Goal: Transaction & Acquisition: Purchase product/service

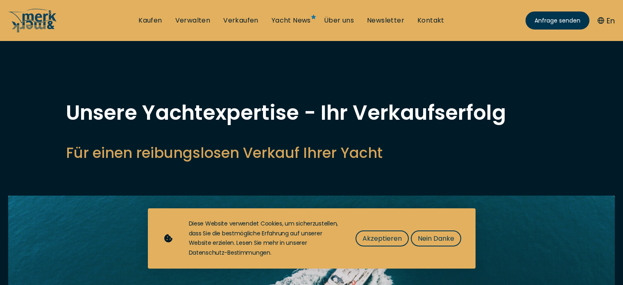
select select "sell"
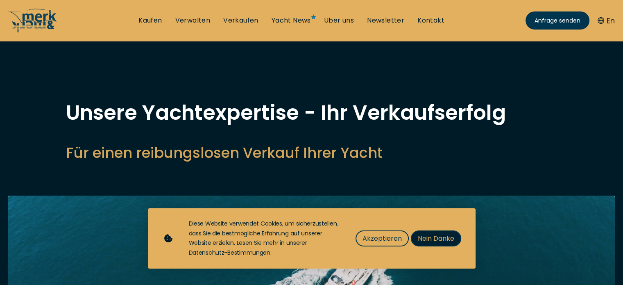
drag, startPoint x: 0, startPoint y: 0, endPoint x: 445, endPoint y: 235, distance: 503.1
click at [445, 235] on span "Nein Danke" at bounding box center [436, 238] width 36 height 10
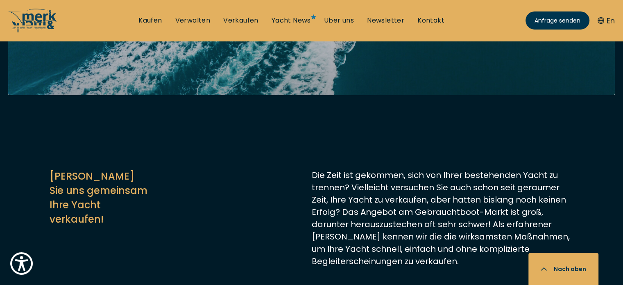
scroll to position [164, 0]
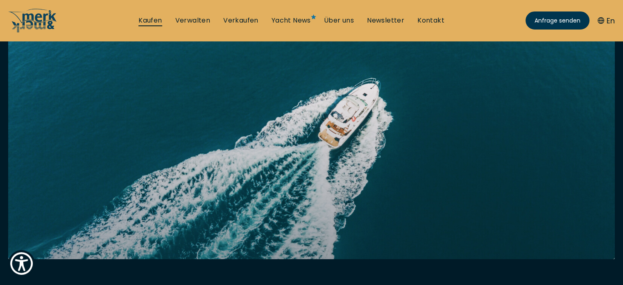
click at [159, 22] on link "Kaufen" at bounding box center [149, 20] width 23 height 9
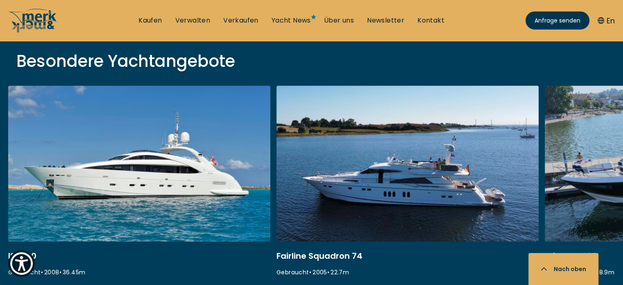
scroll to position [328, 0]
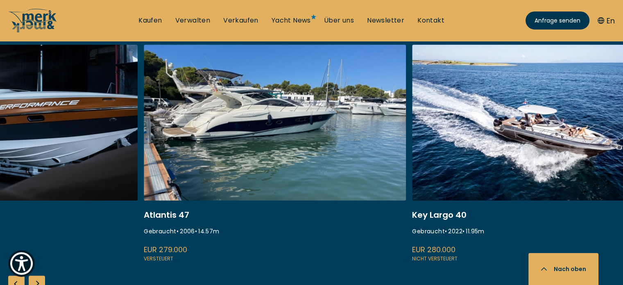
click at [0, 203] on link at bounding box center [7, 154] width 262 height 218
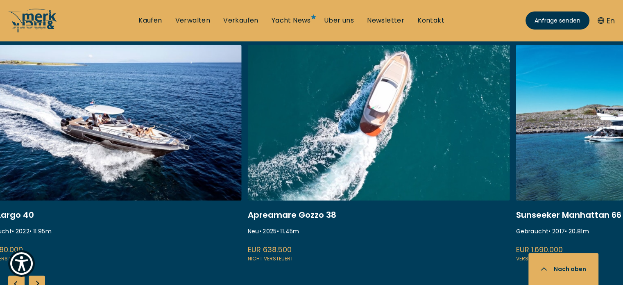
click at [54, 201] on link at bounding box center [111, 154] width 262 height 218
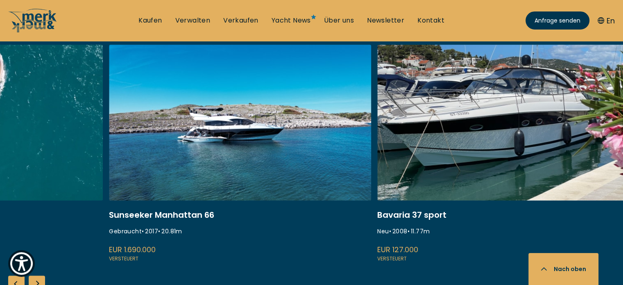
click at [118, 184] on link at bounding box center [240, 154] width 262 height 218
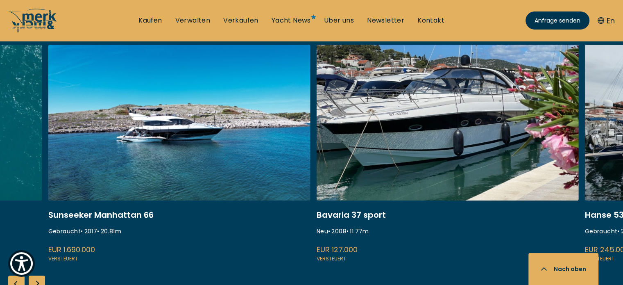
click at [570, 178] on link at bounding box center [447, 154] width 262 height 218
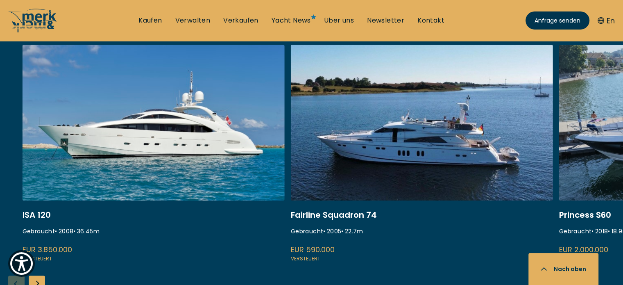
click at [553, 160] on link at bounding box center [422, 154] width 262 height 218
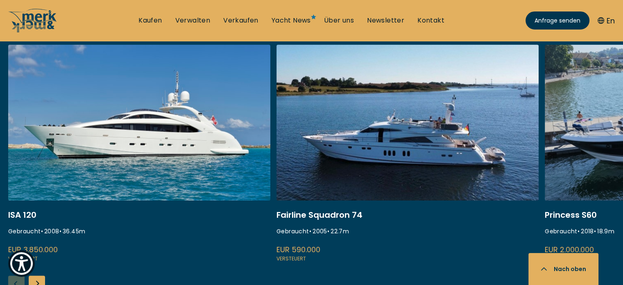
click at [80, 96] on link at bounding box center [139, 154] width 262 height 218
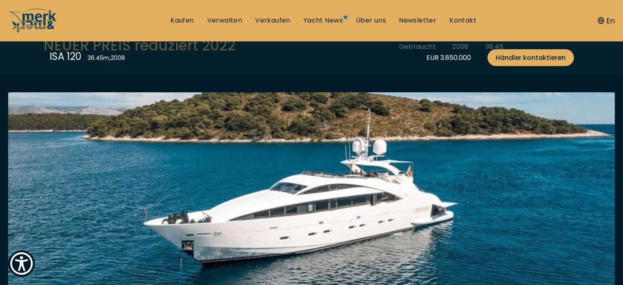
scroll to position [41, 0]
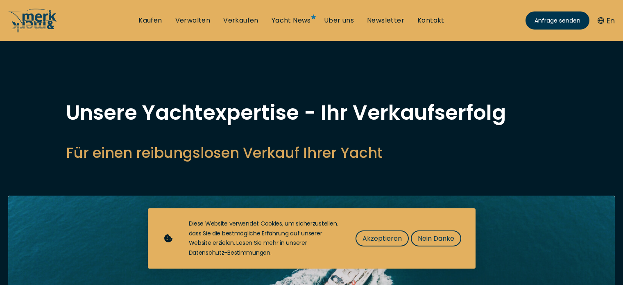
select select "sell"
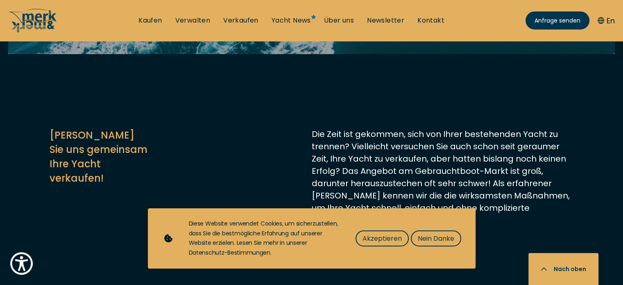
scroll to position [573, 0]
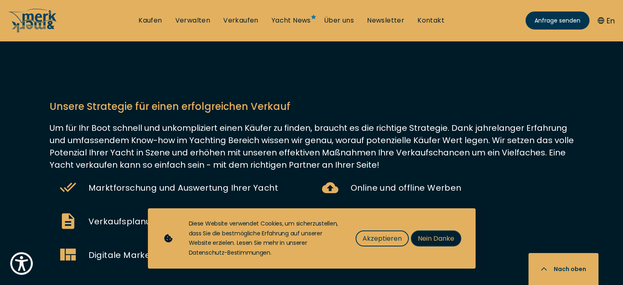
click at [431, 231] on button "Nein Danke" at bounding box center [436, 238] width 50 height 16
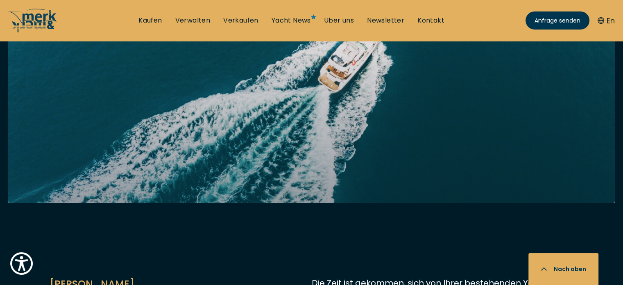
scroll to position [164, 0]
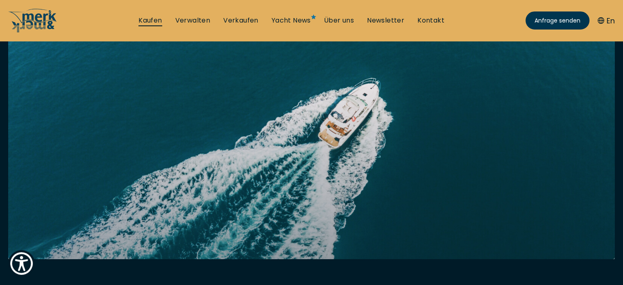
click at [147, 22] on link "Kaufen" at bounding box center [149, 20] width 23 height 9
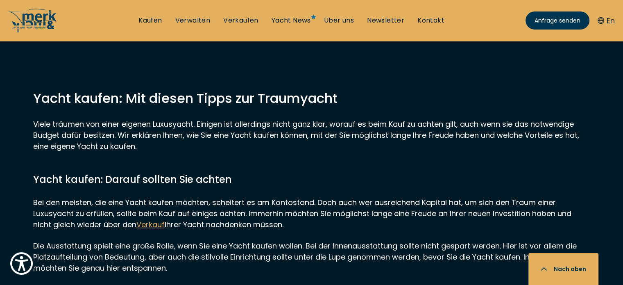
scroll to position [7574, 0]
